Goal: Find specific page/section: Find specific page/section

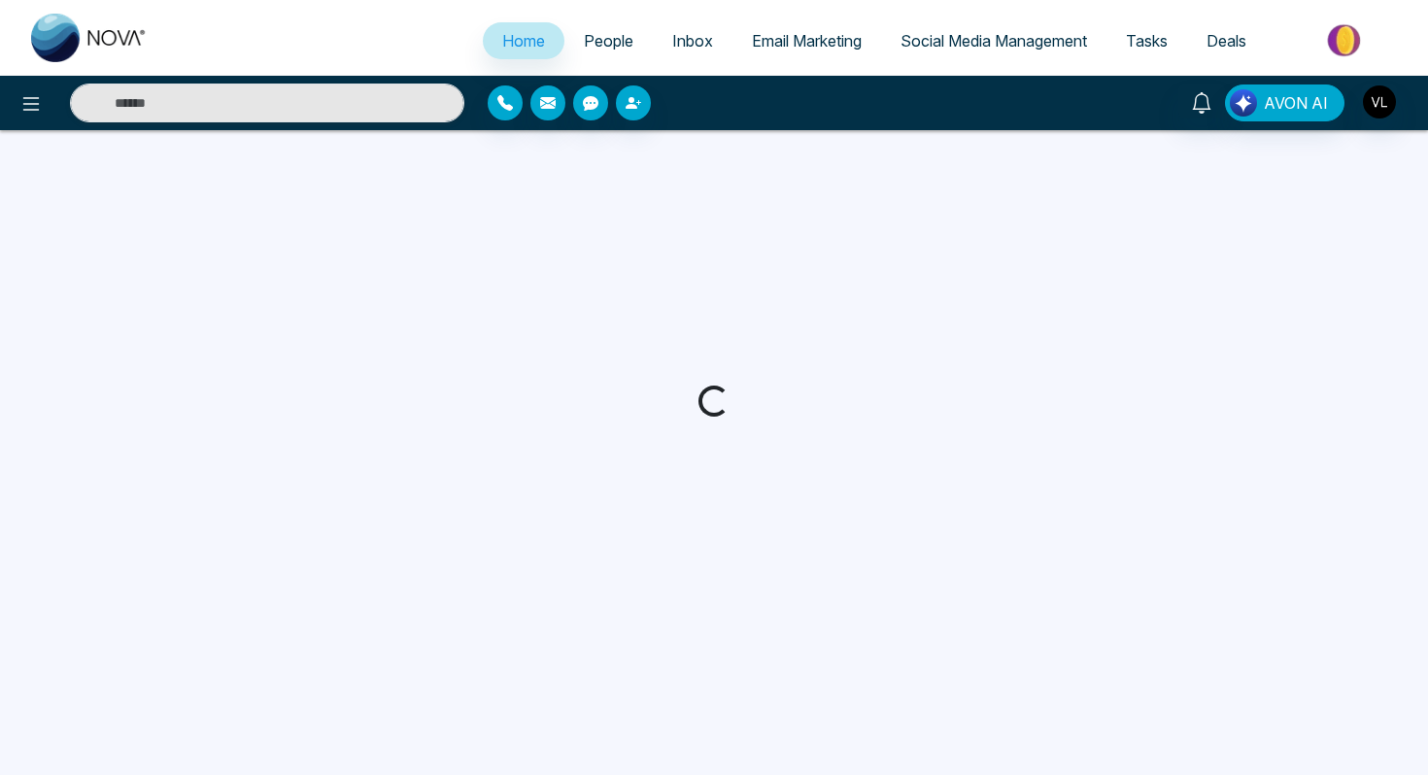
select select "*"
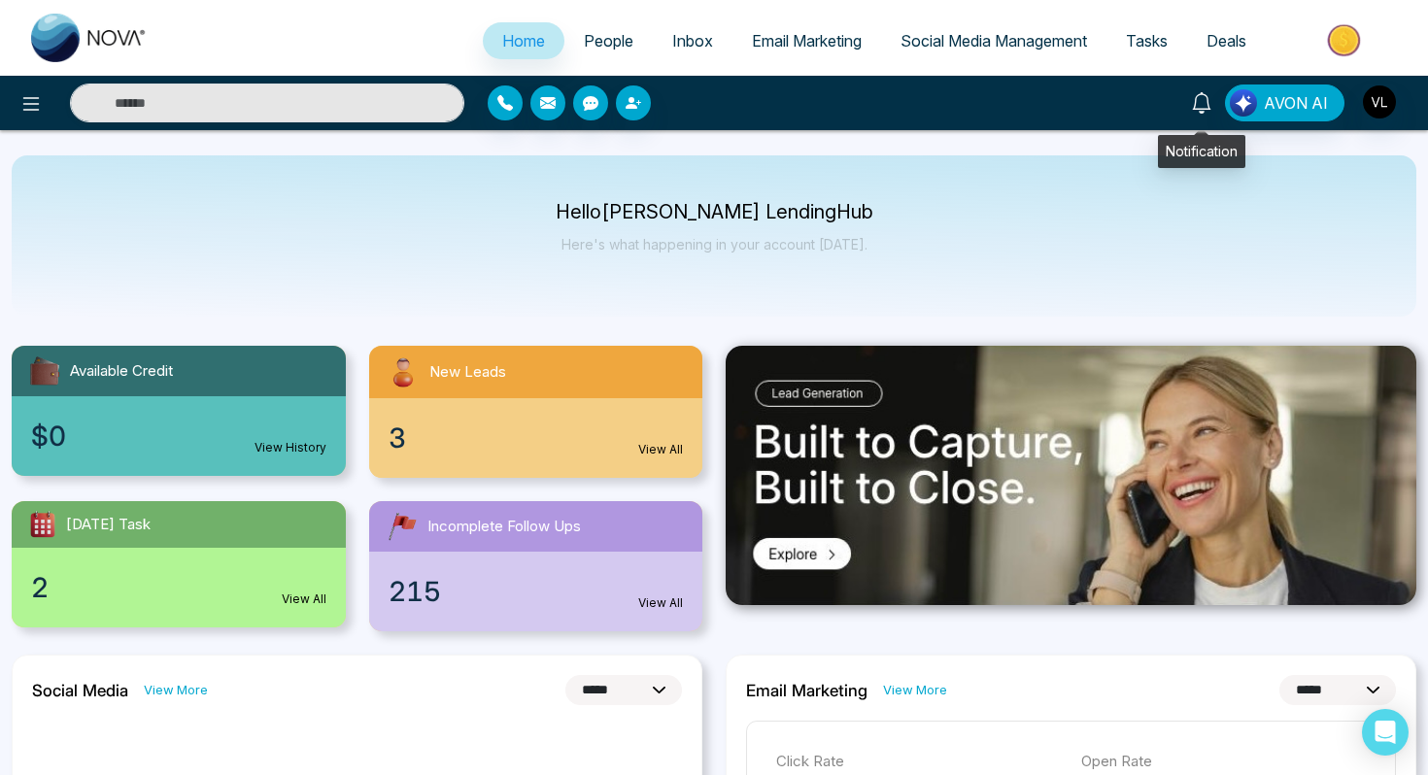
click at [1205, 101] on icon at bounding box center [1201, 102] width 21 height 21
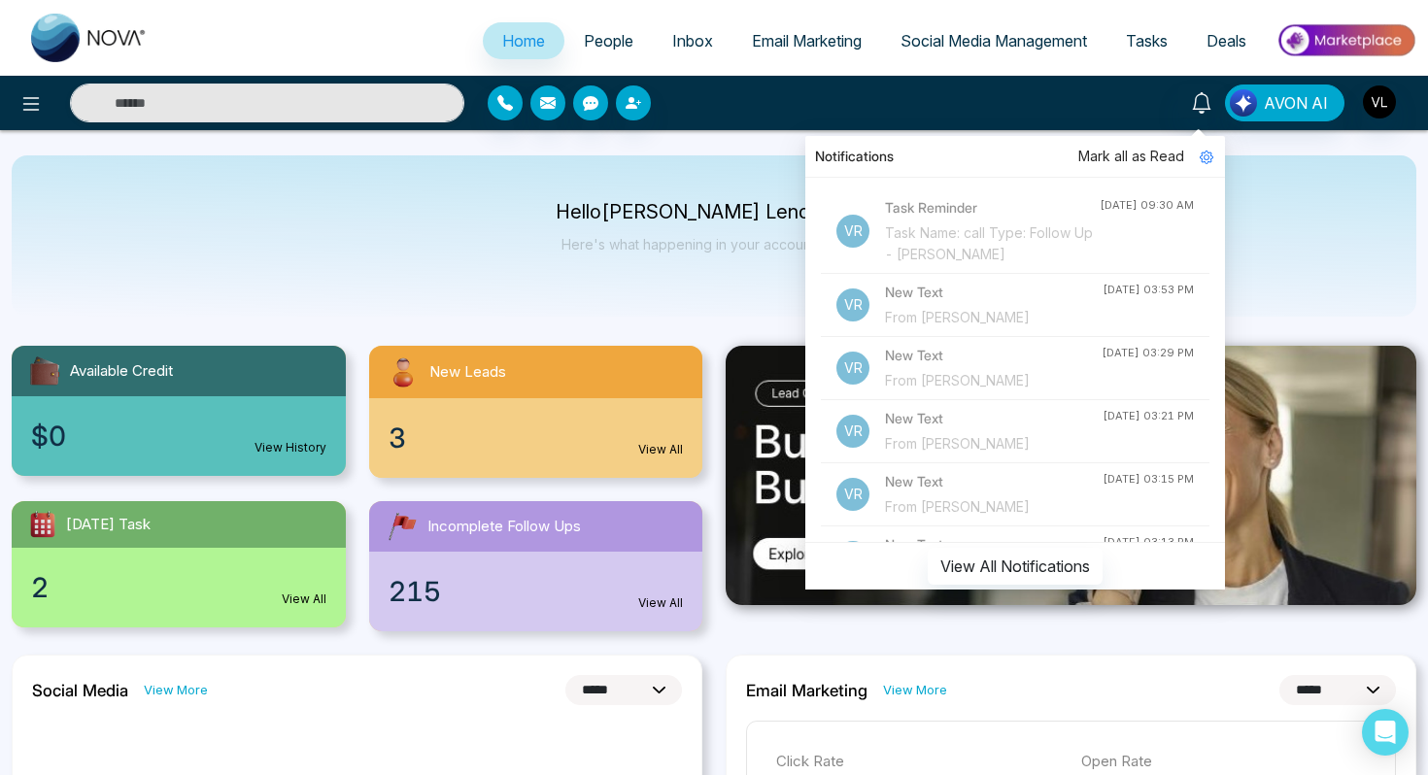
click at [595, 51] on link "People" at bounding box center [608, 40] width 88 height 37
